Goal: Entertainment & Leisure: Consume media (video, audio)

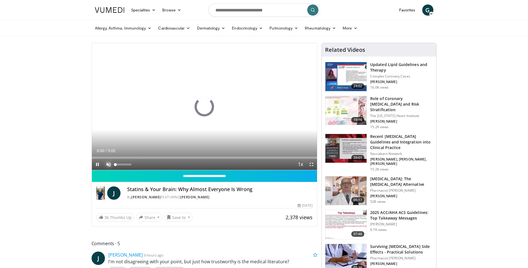
click at [109, 164] on span "Video Player" at bounding box center [108, 164] width 11 height 11
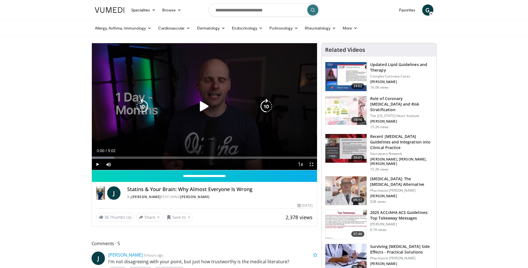
click at [204, 108] on icon "Video Player" at bounding box center [204, 106] width 16 height 16
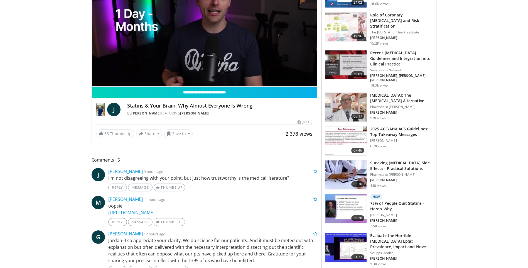
scroll to position [111, 0]
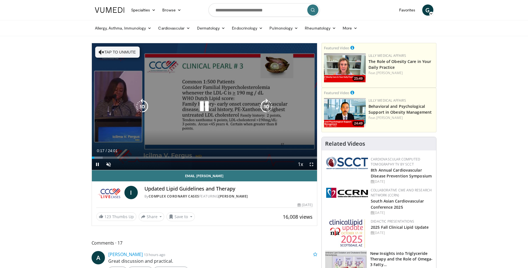
click at [120, 51] on button "Tap to unmute" at bounding box center [117, 51] width 44 height 11
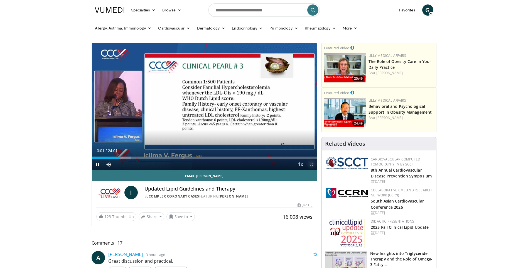
click at [312, 165] on span "Video Player" at bounding box center [311, 164] width 11 height 11
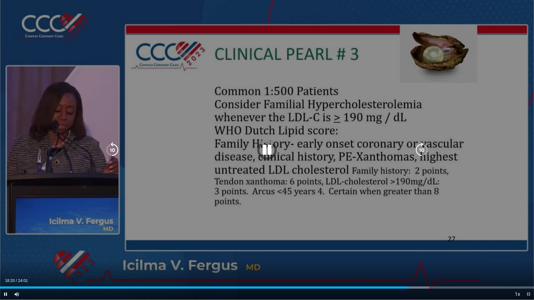
click at [98, 29] on div "10 seconds Tap to unmute" at bounding box center [267, 150] width 534 height 300
click at [266, 147] on icon "Video Player" at bounding box center [267, 150] width 16 height 16
